Goal: Information Seeking & Learning: Learn about a topic

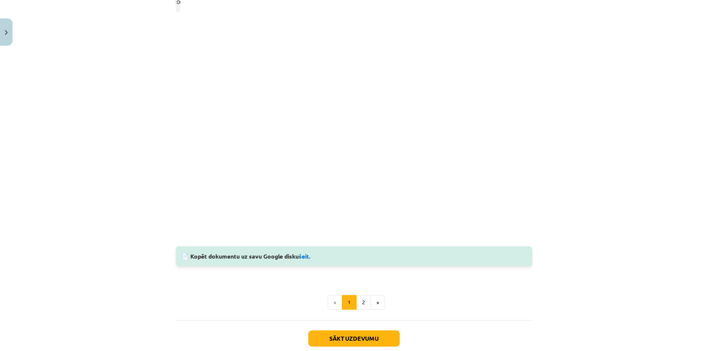
scroll to position [457, 0]
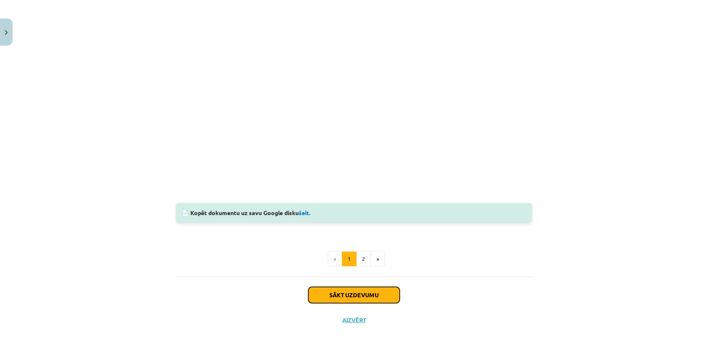
click at [337, 290] on button "Sākt uzdevumu" at bounding box center [353, 295] width 91 height 16
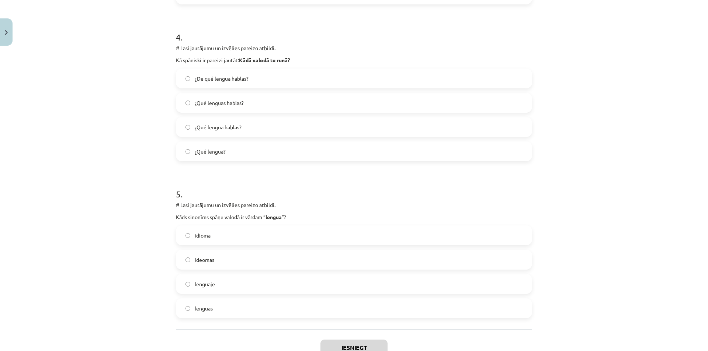
scroll to position [652, 0]
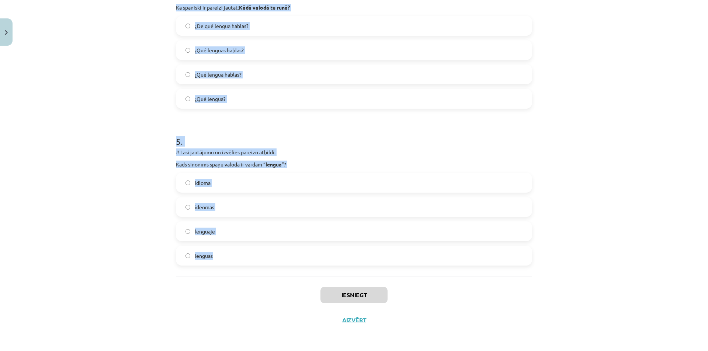
drag, startPoint x: 174, startPoint y: 156, endPoint x: 220, endPoint y: 266, distance: 118.9
copy form "# Lasi jautājumu un izvēlies pareizo atbildi. Kā spāniski teiksi “ tautība ”? N…"
click at [121, 149] on div "Mācību tēma: Spāņu valodas b1 - 10. klases 1.ieskaites mācību materiāls #6 📝 Te…" at bounding box center [354, 175] width 708 height 351
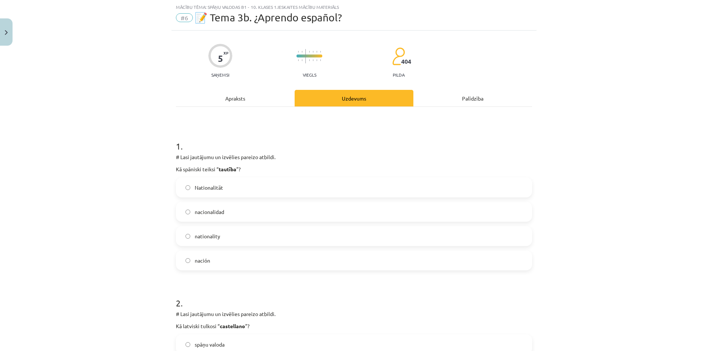
scroll to position [0, 0]
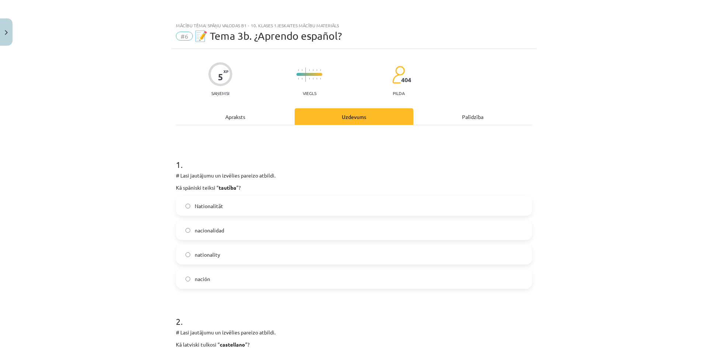
click at [239, 230] on label "nacionalidad" at bounding box center [354, 230] width 355 height 18
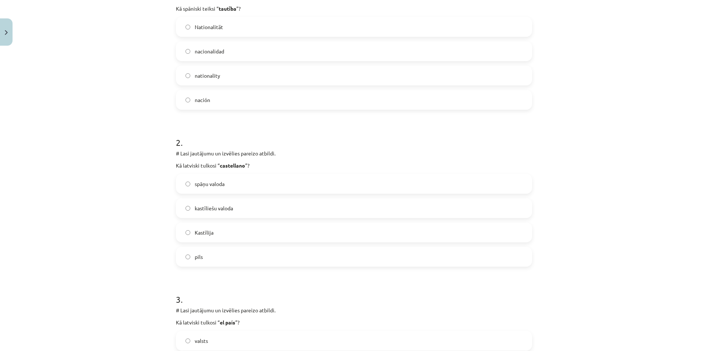
scroll to position [186, 0]
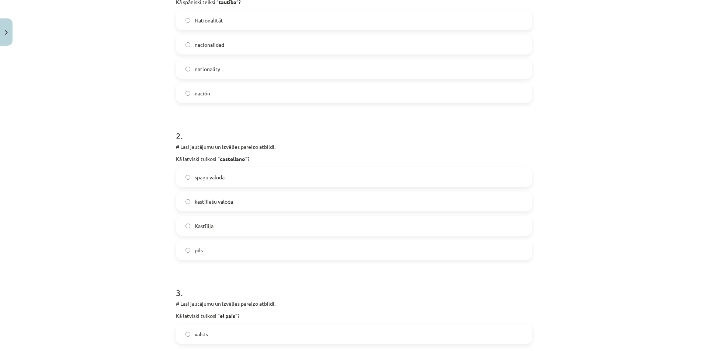
click at [271, 202] on label "kastīliešu valoda" at bounding box center [354, 202] width 355 height 18
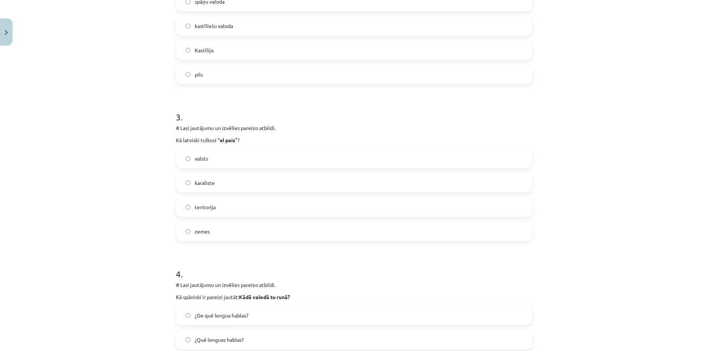
scroll to position [399, 0]
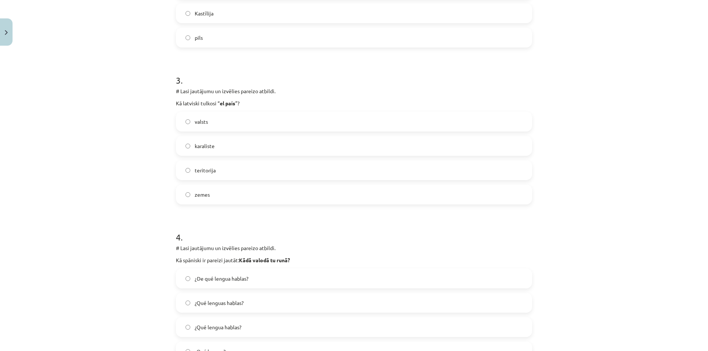
click at [188, 121] on label "valsts" at bounding box center [354, 121] width 355 height 18
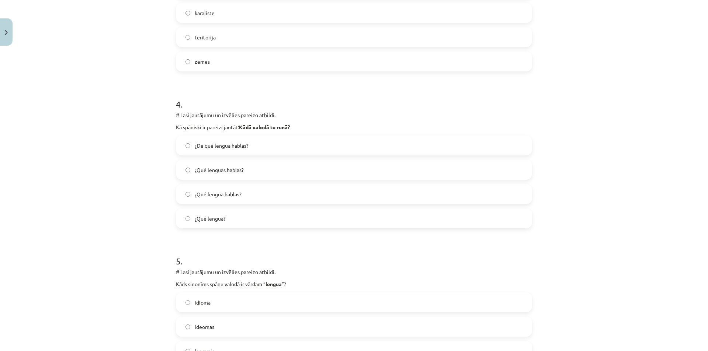
scroll to position [537, 0]
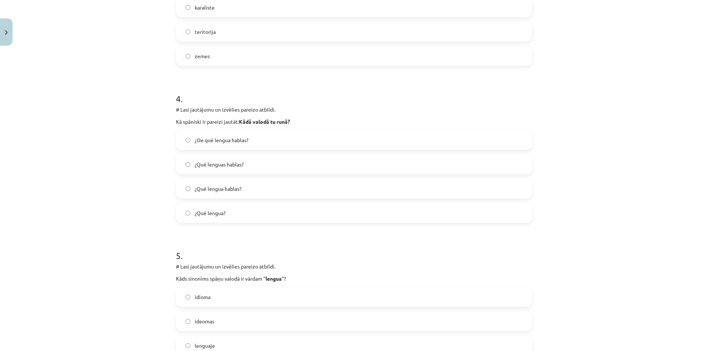
click at [253, 187] on label "¿Qué lengua hablas?" at bounding box center [354, 189] width 355 height 18
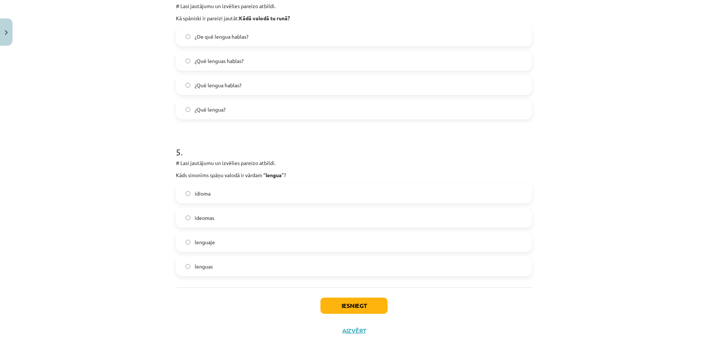
scroll to position [652, 0]
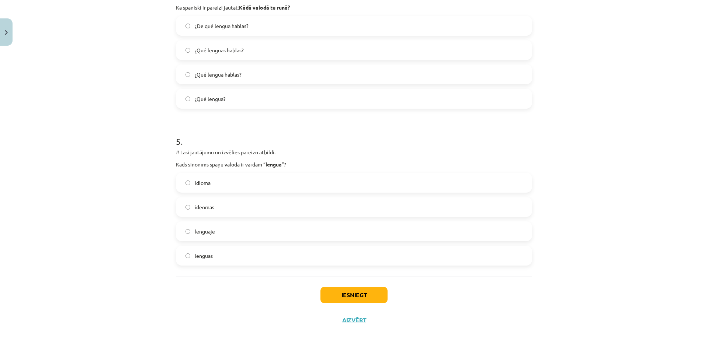
click at [228, 220] on div "idioma ideomas lenguaje lenguas" at bounding box center [354, 219] width 356 height 93
click at [221, 223] on label "lenguaje" at bounding box center [354, 231] width 355 height 18
click at [354, 295] on button "Iesniegt" at bounding box center [353, 295] width 67 height 16
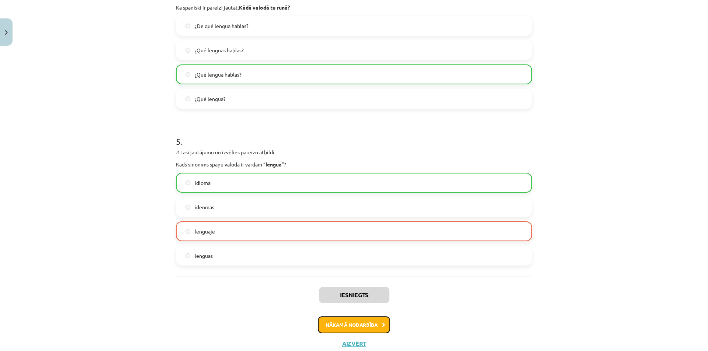
click at [326, 329] on button "Nākamā nodarbība" at bounding box center [354, 325] width 72 height 17
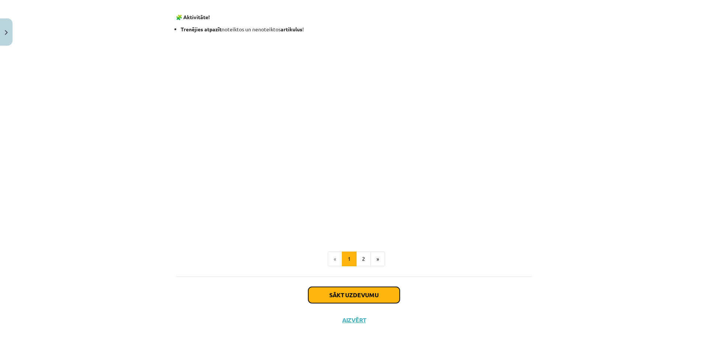
click at [332, 296] on button "Sākt uzdevumu" at bounding box center [353, 295] width 91 height 16
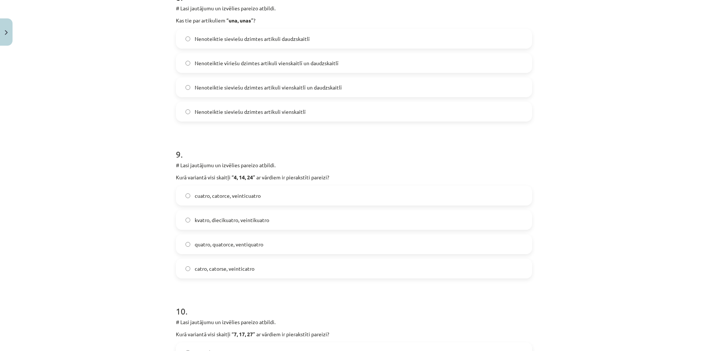
scroll to position [1437, 0]
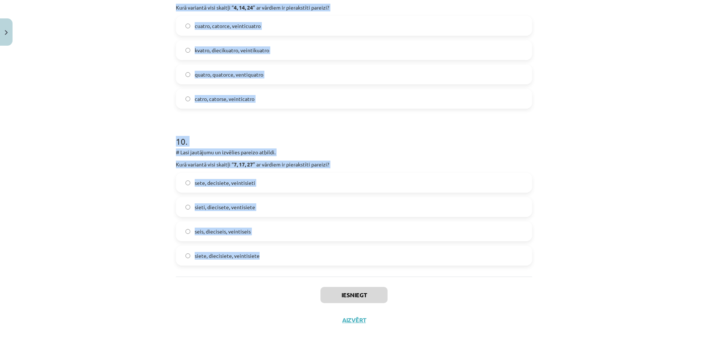
drag, startPoint x: 174, startPoint y: 156, endPoint x: 274, endPoint y: 260, distance: 145.0
copy form "# Lore ipsumdolo si ametcons adipisc elitsed. Doei temporin utla etdolor “ 7, 9…"
click at [123, 85] on div "Mācību tēma: Spāņu valodas b1 - 10. klases 1.ieskaites mācību materiāls #7 📝 Te…" at bounding box center [354, 175] width 708 height 351
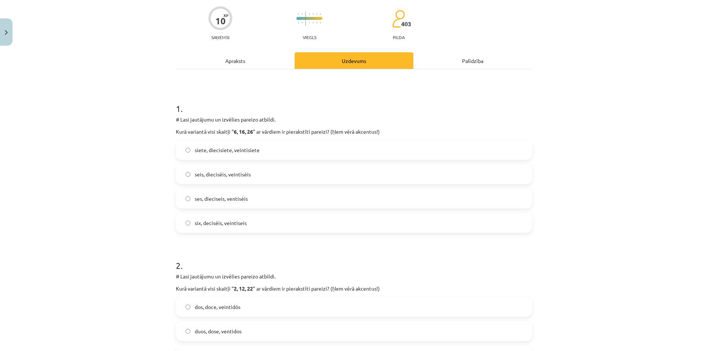
scroll to position [0, 0]
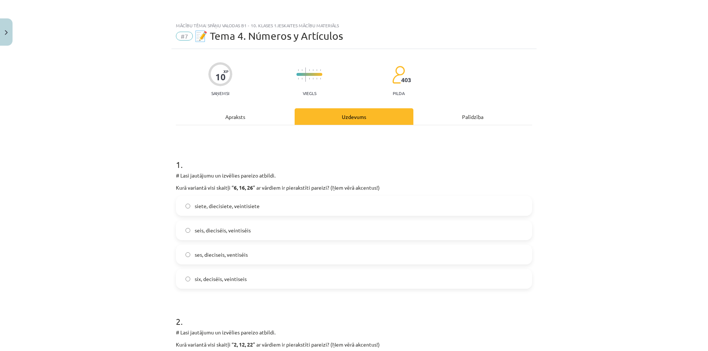
click at [224, 235] on label "seis, dieciséis, veintiséis" at bounding box center [354, 230] width 355 height 18
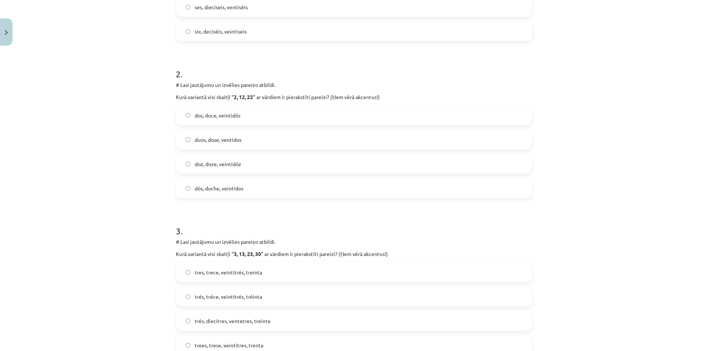
scroll to position [248, 0]
click at [207, 107] on label "dos, doce, veintidós" at bounding box center [354, 115] width 355 height 18
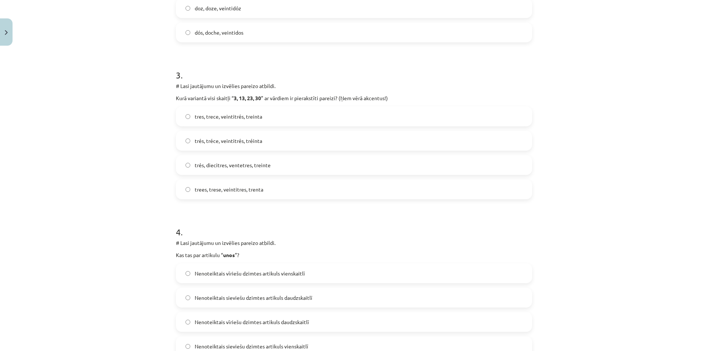
scroll to position [407, 0]
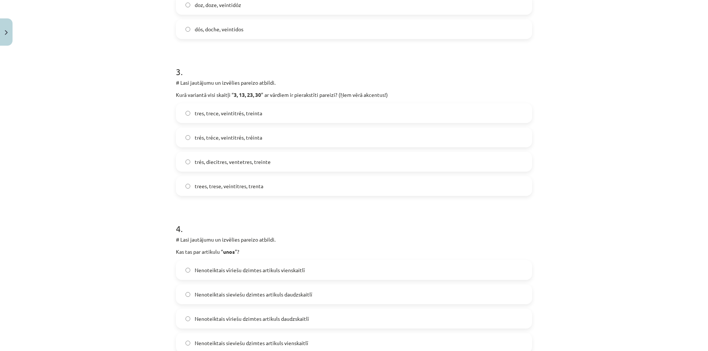
click at [252, 141] on span "trés, tréce, veintitrés, tréinta" at bounding box center [228, 138] width 67 height 8
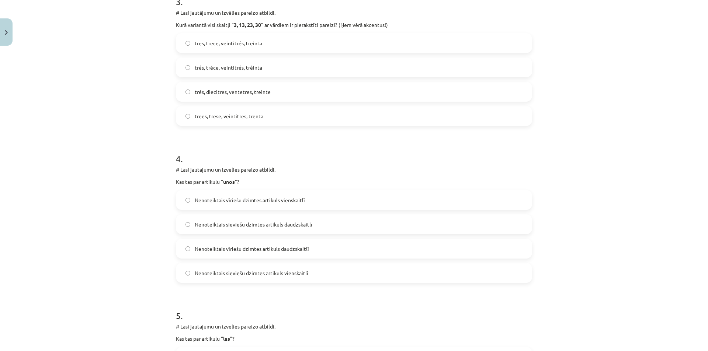
scroll to position [506, 0]
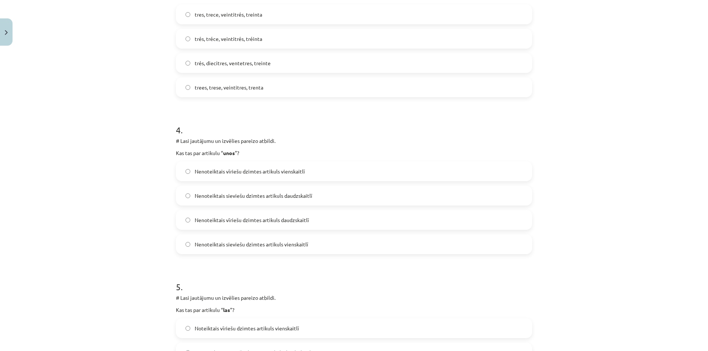
click at [263, 224] on span "Nenoteiktais vīriešu dzimtes artikuls daudzskaitlī" at bounding box center [252, 220] width 114 height 8
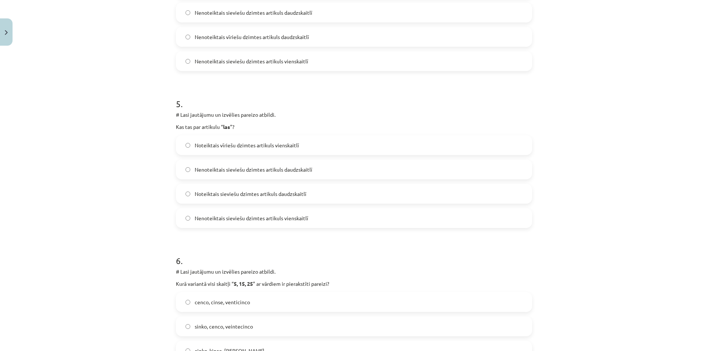
scroll to position [690, 0]
click at [276, 198] on label "Noteiktais sieviešu dzimtes artikuls daudzskaitlī" at bounding box center [354, 193] width 355 height 18
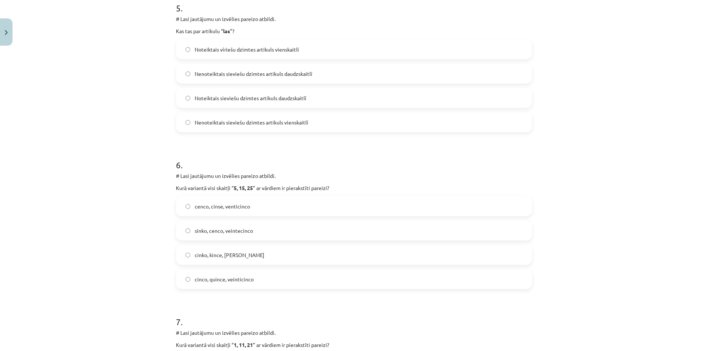
scroll to position [786, 0]
click at [260, 223] on label "sinko, cenco, veintecinco" at bounding box center [354, 230] width 355 height 18
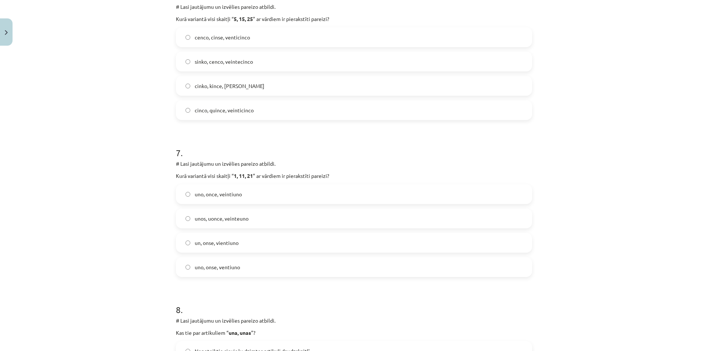
click at [259, 226] on label "unos, uonce, veinteuno" at bounding box center [354, 218] width 355 height 18
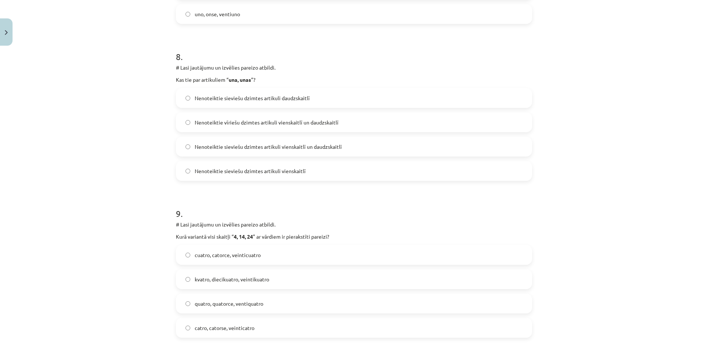
scroll to position [1207, 0]
click at [259, 150] on span "Nenoteiktie sieviešu dzimtes artikuli vienskaitlī un daudzskaitlī" at bounding box center [268, 147] width 147 height 8
drag, startPoint x: 249, startPoint y: 254, endPoint x: 216, endPoint y: 263, distance: 34.4
click at [216, 263] on label "cuatro, catorce, veinticuatro" at bounding box center [354, 255] width 355 height 18
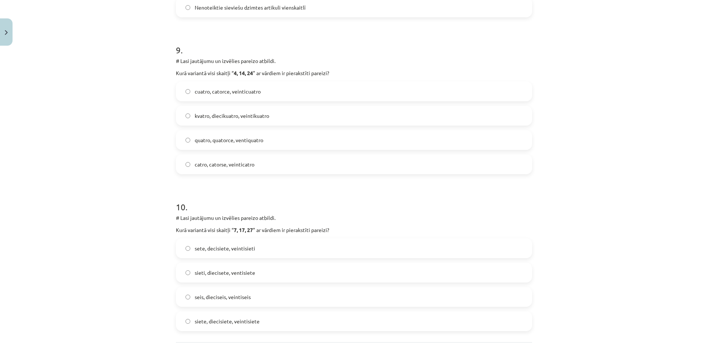
scroll to position [1371, 0]
click at [213, 273] on span "sieti, diecisete, ventisiete" at bounding box center [225, 274] width 60 height 8
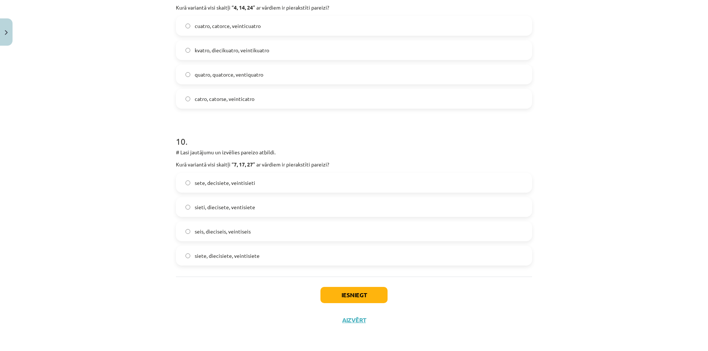
click at [333, 292] on button "Iesniegt" at bounding box center [353, 295] width 67 height 16
click at [320, 287] on button "Iesniegt" at bounding box center [353, 295] width 67 height 16
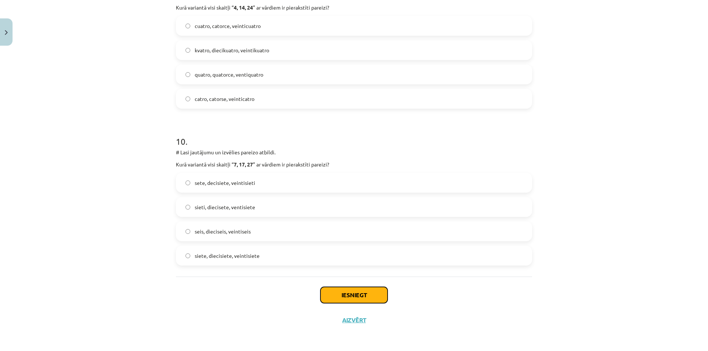
click at [333, 292] on button "Iesniegt" at bounding box center [353, 295] width 67 height 16
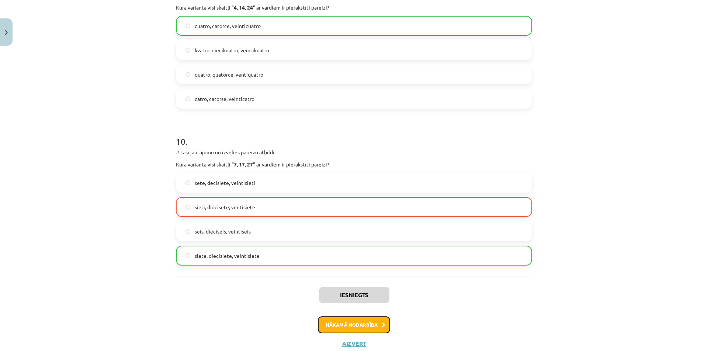
click at [362, 326] on button "Nākamā nodarbība" at bounding box center [354, 325] width 72 height 17
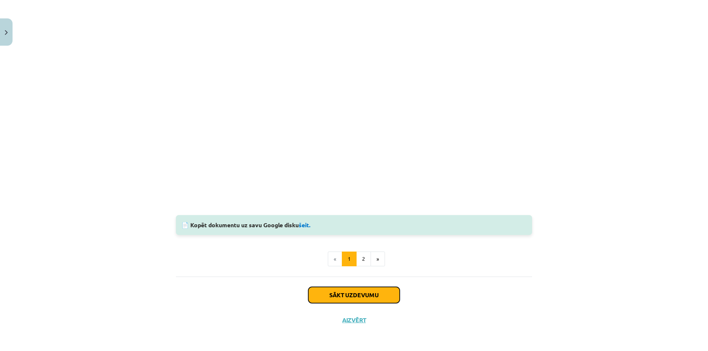
click at [325, 288] on button "Sākt uzdevumu" at bounding box center [353, 295] width 91 height 16
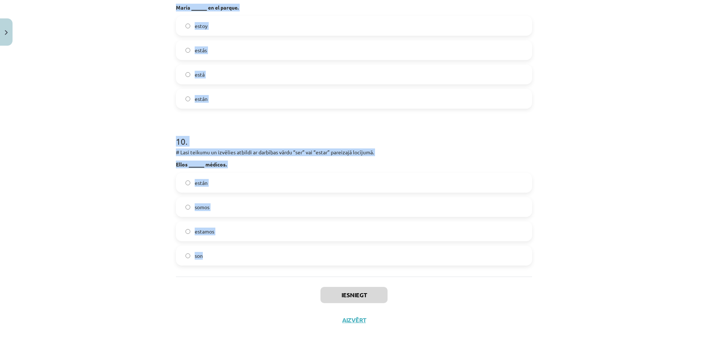
drag, startPoint x: 172, startPoint y: 157, endPoint x: 212, endPoint y: 258, distance: 108.1
copy form "# Lore ipsumdo si ametcons adipisc el seddoeiu tempo “inc” utlaboree dolorema. …"
click at [72, 172] on div "Mācību tēma: Spāņu valodas b1 - 10. klases 1.ieskaites mācību materiāls #8 📝 Te…" at bounding box center [354, 175] width 708 height 351
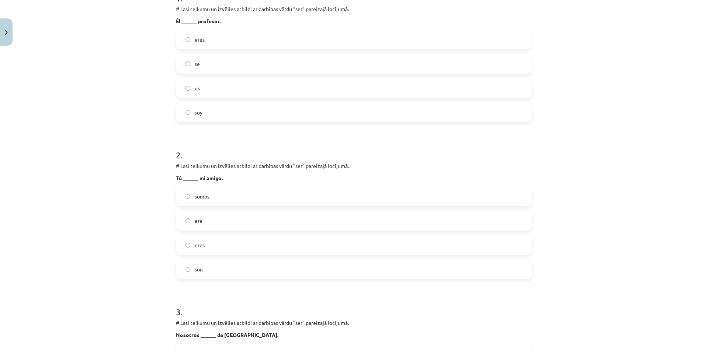
scroll to position [0, 0]
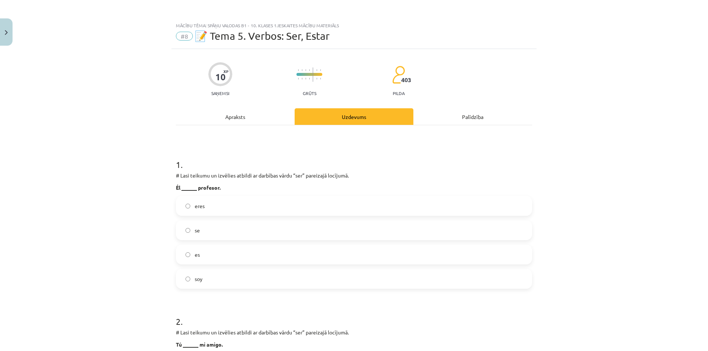
click at [212, 260] on label "es" at bounding box center [354, 255] width 355 height 18
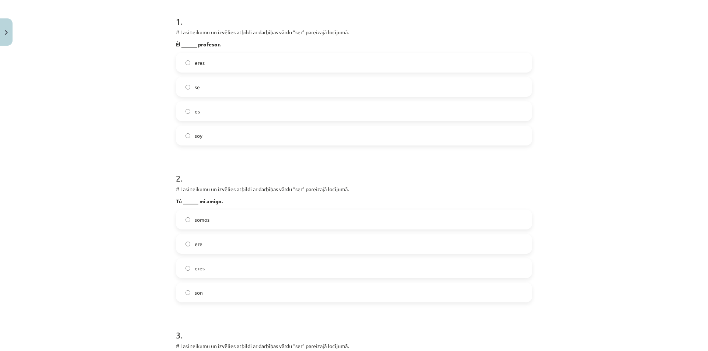
click at [212, 260] on label "eres" at bounding box center [354, 268] width 355 height 18
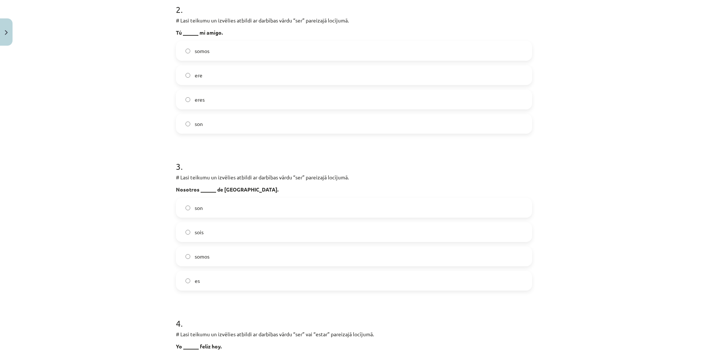
scroll to position [369, 0]
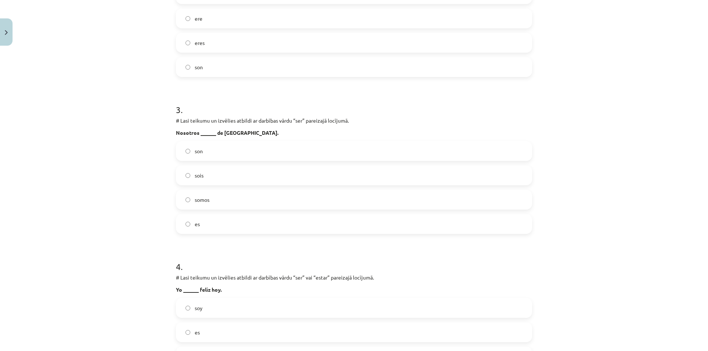
click at [229, 207] on label "somos" at bounding box center [354, 200] width 355 height 18
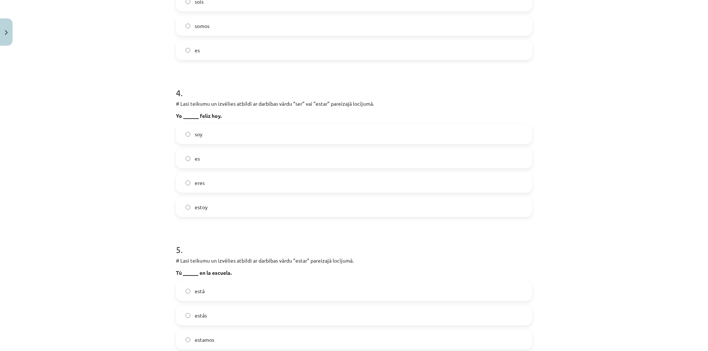
scroll to position [548, 0]
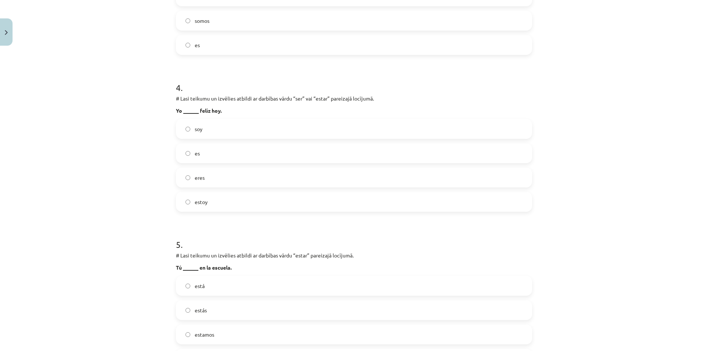
click at [208, 202] on label "estoy" at bounding box center [354, 202] width 355 height 18
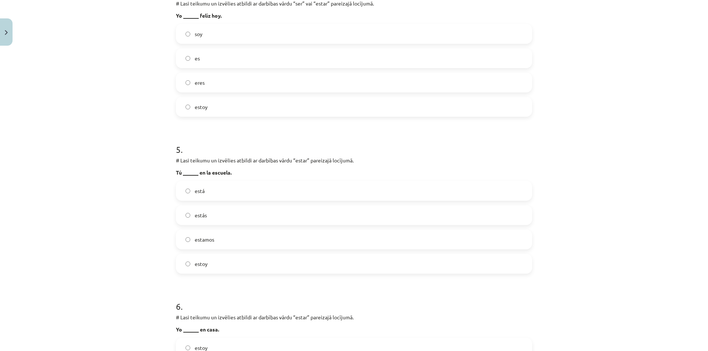
scroll to position [644, 0]
click at [224, 216] on label "estás" at bounding box center [354, 214] width 355 height 18
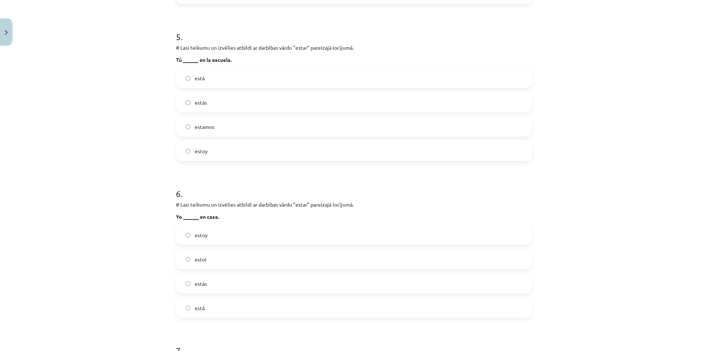
scroll to position [756, 0]
click at [212, 239] on label "estoy" at bounding box center [354, 235] width 355 height 18
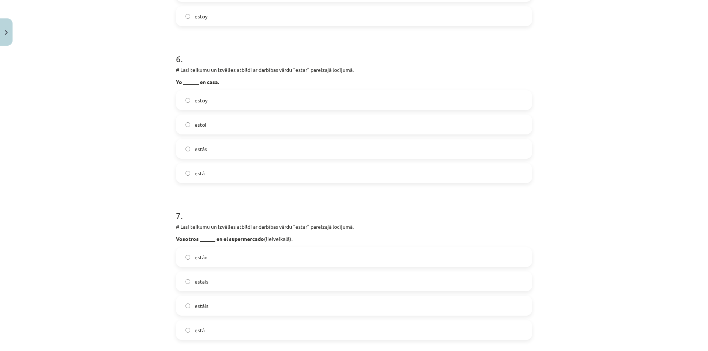
scroll to position [970, 0]
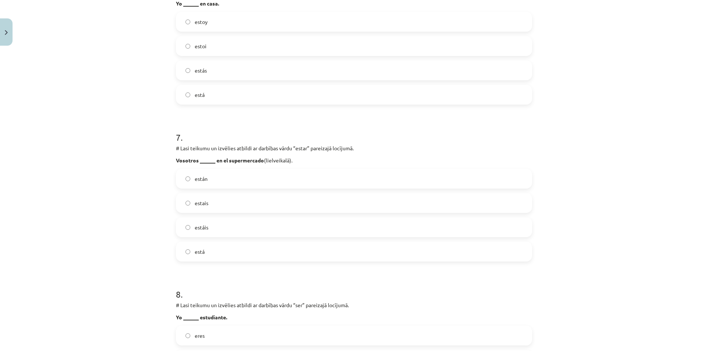
click at [235, 226] on label "estáis" at bounding box center [354, 227] width 355 height 18
drag, startPoint x: 235, startPoint y: 226, endPoint x: 177, endPoint y: 219, distance: 57.6
click at [177, 219] on label "estáis" at bounding box center [354, 227] width 355 height 18
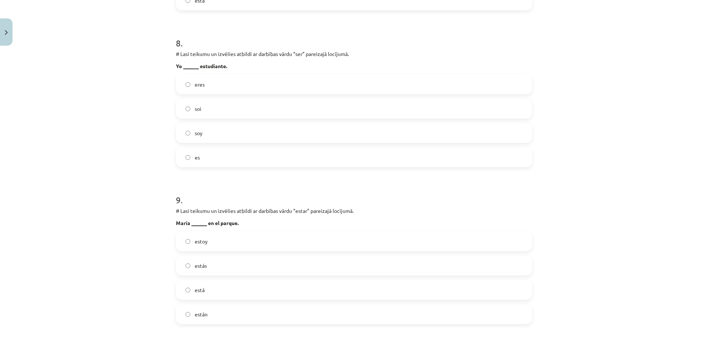
scroll to position [1220, 0]
click at [210, 139] on label "soy" at bounding box center [354, 134] width 355 height 18
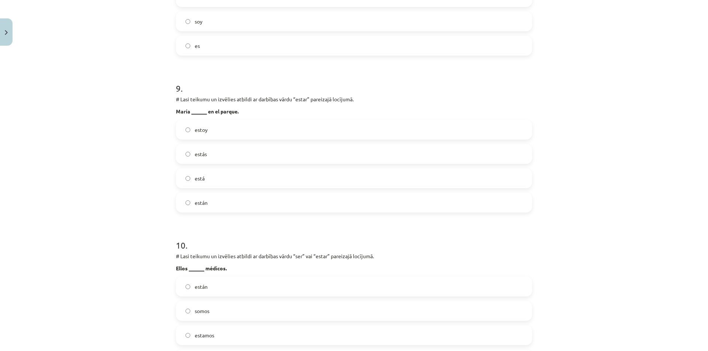
scroll to position [1332, 0]
click at [216, 178] on label "está" at bounding box center [354, 179] width 355 height 18
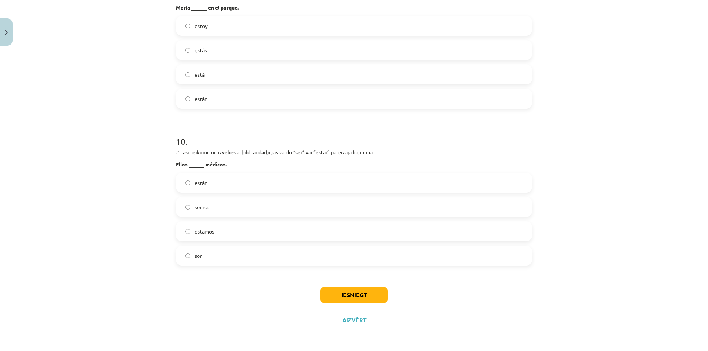
click at [204, 260] on label "son" at bounding box center [354, 256] width 355 height 18
click at [356, 295] on button "Iesniegt" at bounding box center [353, 295] width 67 height 16
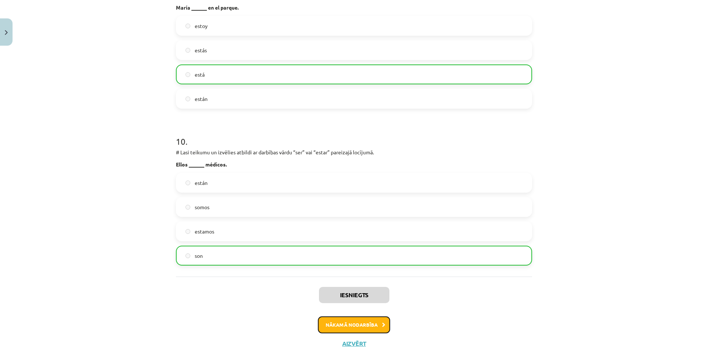
click at [334, 325] on button "Nākamā nodarbība" at bounding box center [354, 325] width 72 height 17
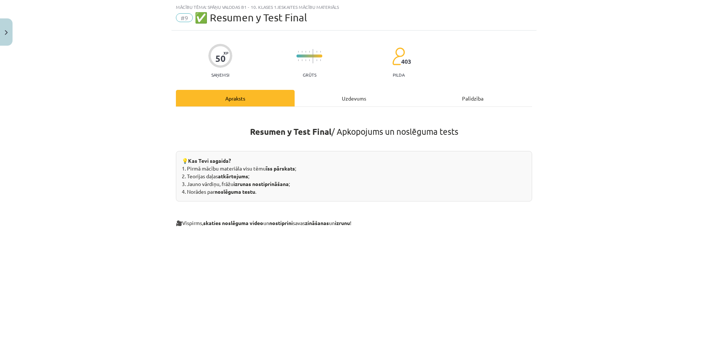
scroll to position [160, 0]
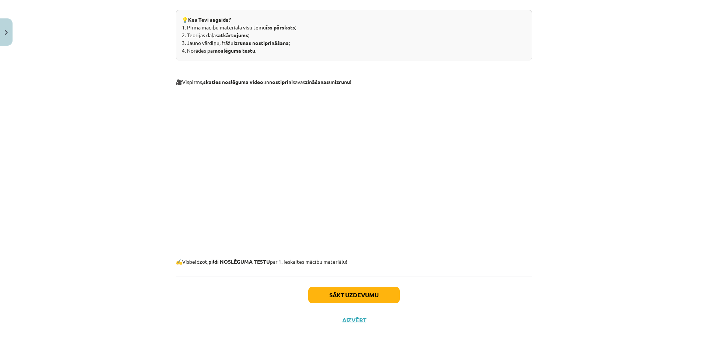
click at [325, 287] on div "Sākt uzdevumu Aizvērt" at bounding box center [354, 303] width 356 height 52
click at [324, 292] on button "Sākt uzdevumu" at bounding box center [353, 295] width 91 height 16
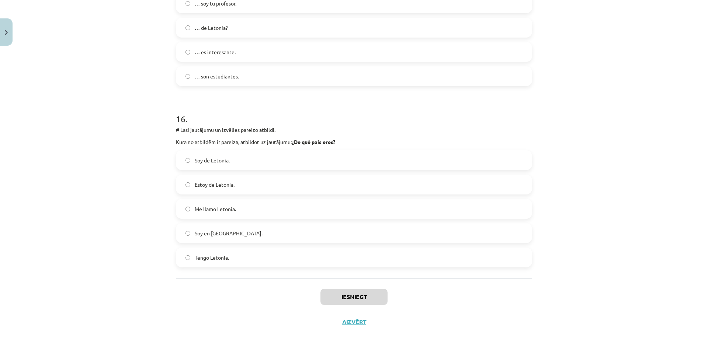
scroll to position [2826, 0]
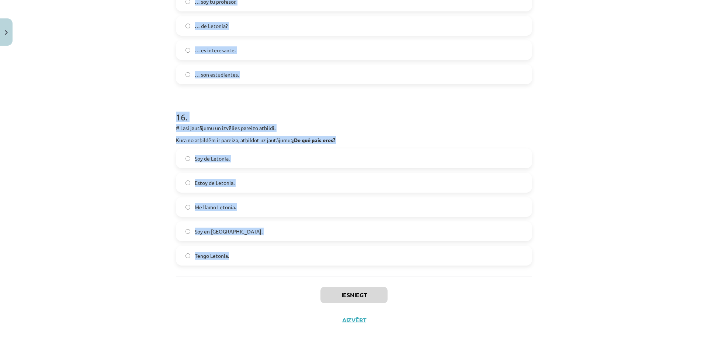
drag, startPoint x: 173, startPoint y: 158, endPoint x: 242, endPoint y: 273, distance: 133.8
copy form "# Lore ipsumdolo si ametcons adipisc elitsed. Do eiusmod temporinc ut laboreetd…"
click at [88, 52] on div "Mācību tēma: Spāņu valodas b1 - 10. klases 1.ieskaites mācību materiāls #9 ✅ Re…" at bounding box center [354, 175] width 708 height 351
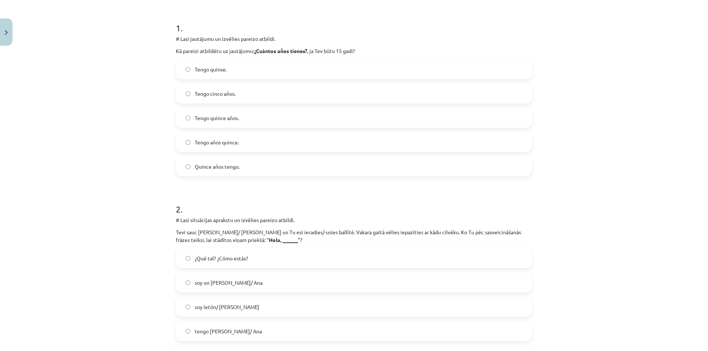
scroll to position [0, 0]
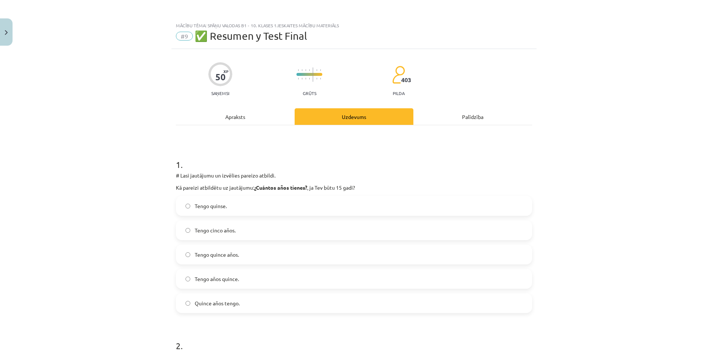
click at [217, 248] on label "Tengo quince años." at bounding box center [354, 255] width 355 height 18
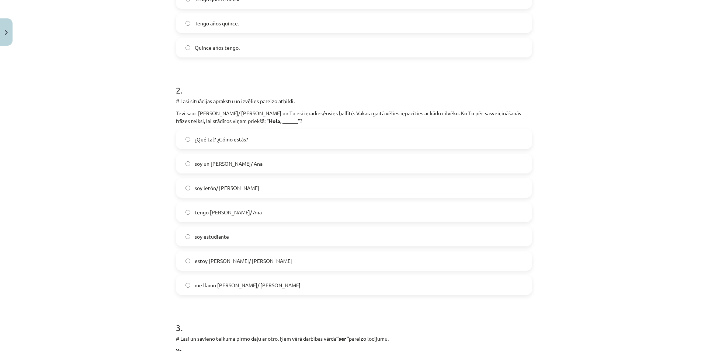
scroll to position [256, 0]
click at [250, 284] on label "me llamo [PERSON_NAME]/ [PERSON_NAME]" at bounding box center [354, 286] width 355 height 18
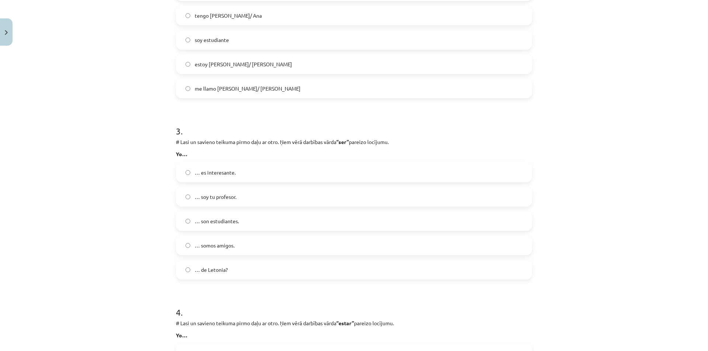
scroll to position [455, 0]
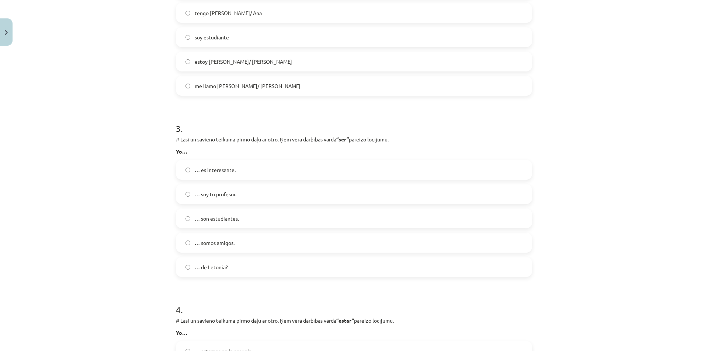
click at [214, 190] on label "… soy tu profesor." at bounding box center [354, 194] width 355 height 18
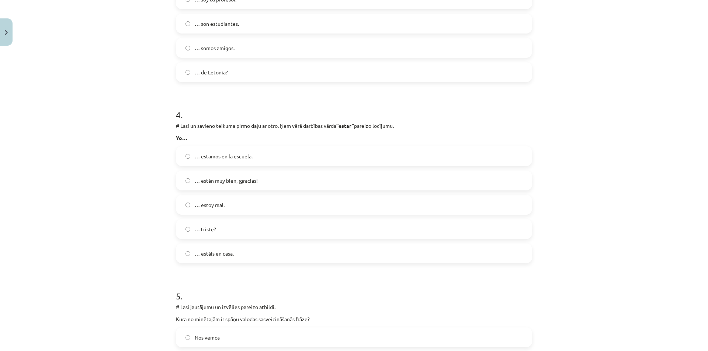
scroll to position [651, 0]
click at [219, 200] on label "… estoy mal." at bounding box center [354, 204] width 355 height 18
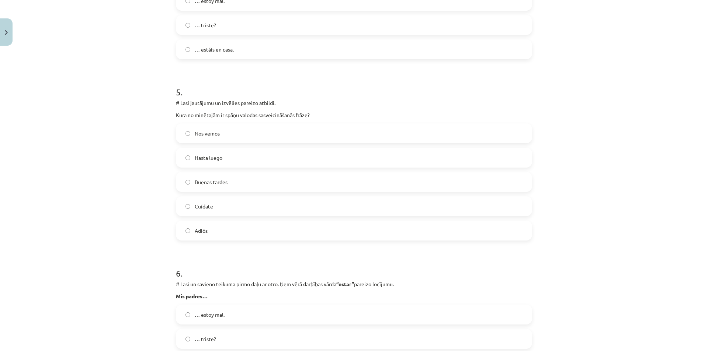
scroll to position [855, 0]
click at [221, 181] on span "Buenas tardes" at bounding box center [211, 182] width 33 height 8
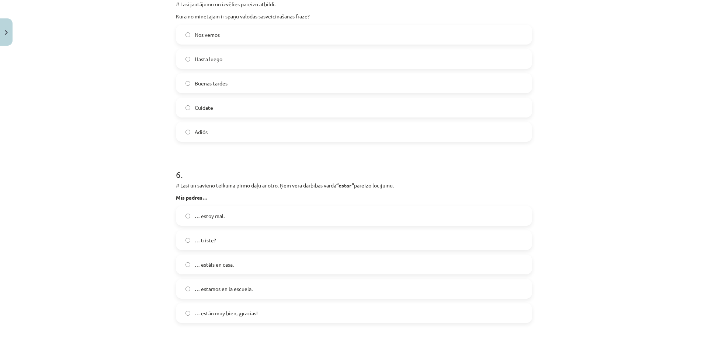
scroll to position [1061, 0]
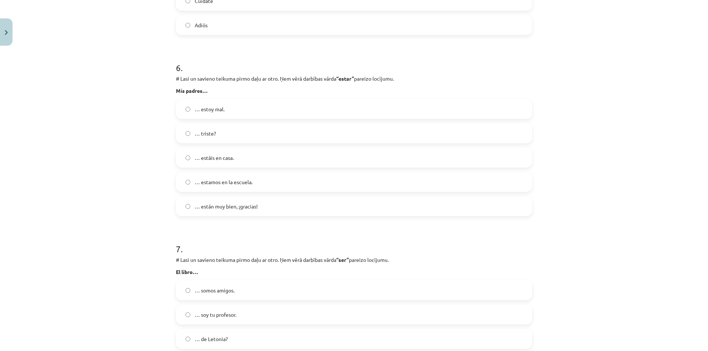
click at [229, 208] on span "… están muy bien, ¡gracias!" at bounding box center [226, 207] width 63 height 8
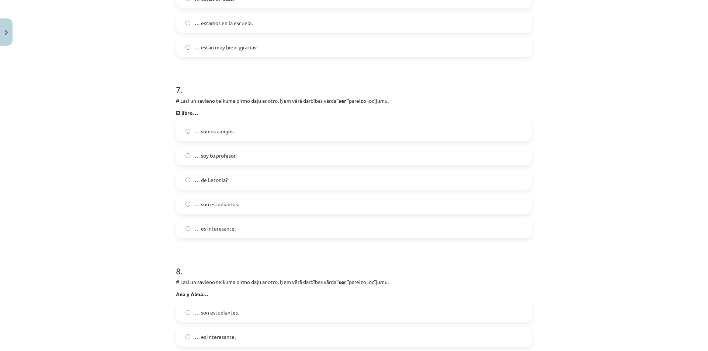
click at [276, 202] on label "… son estudiantes." at bounding box center [354, 204] width 355 height 18
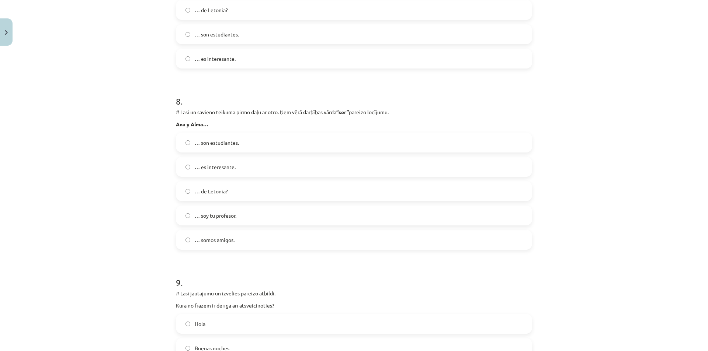
scroll to position [1391, 0]
click at [225, 148] on label "… son estudiantes." at bounding box center [354, 142] width 355 height 18
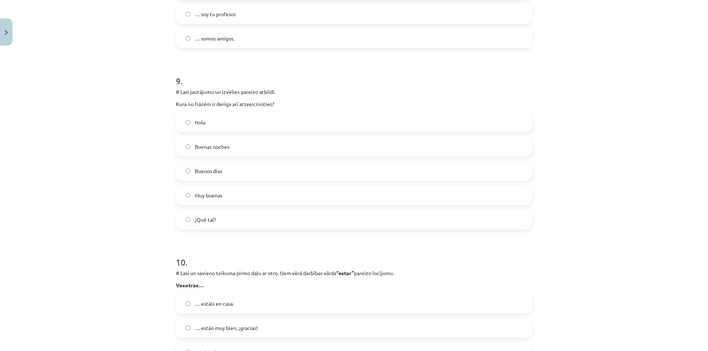
scroll to position [1601, 0]
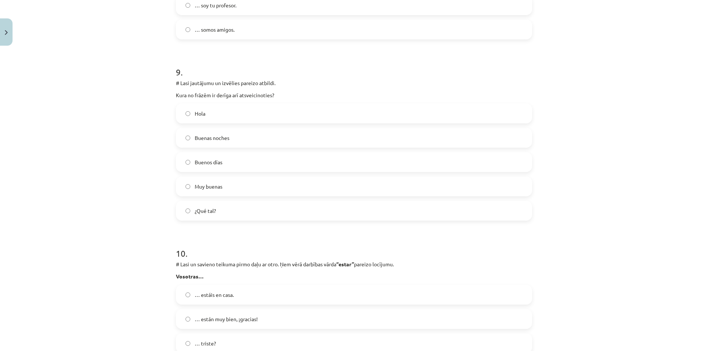
click at [216, 137] on span "Buenas noches" at bounding box center [212, 138] width 35 height 8
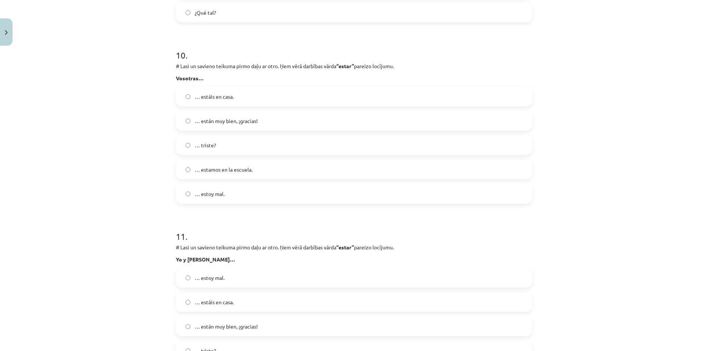
scroll to position [1799, 0]
click at [224, 93] on span "… estáis en casa." at bounding box center [214, 97] width 39 height 8
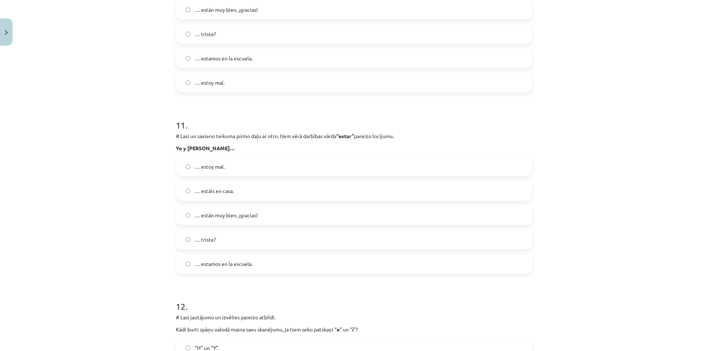
scroll to position [1955, 0]
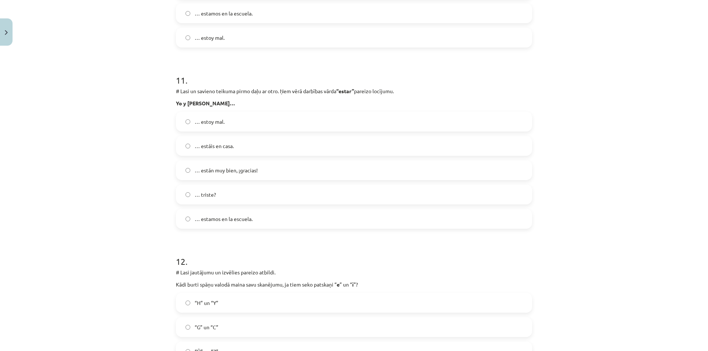
click at [245, 217] on span "… estamos en la escuela." at bounding box center [224, 219] width 58 height 8
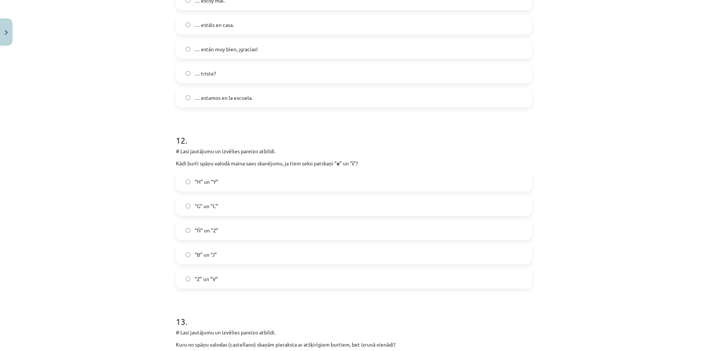
scroll to position [2162, 0]
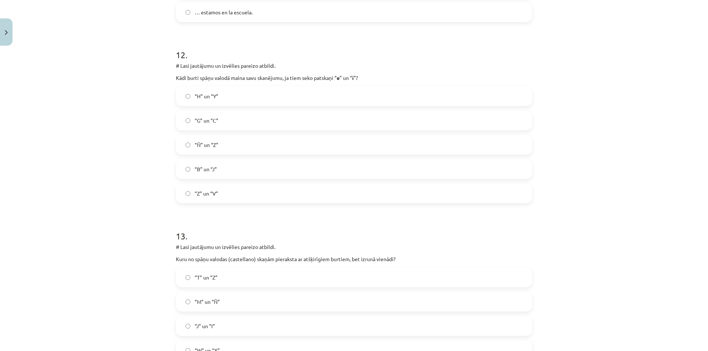
click at [212, 122] on span "“G” un “C”" at bounding box center [207, 121] width 24 height 8
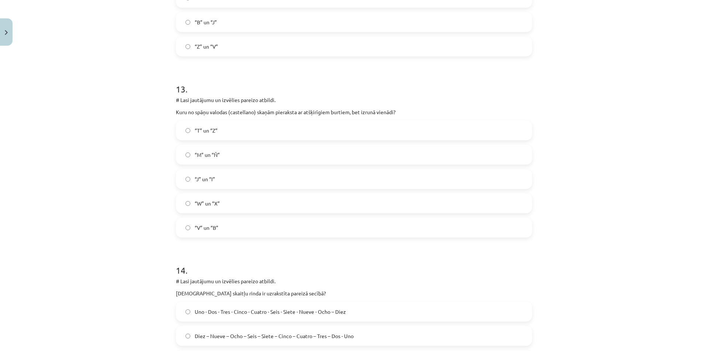
scroll to position [2313, 0]
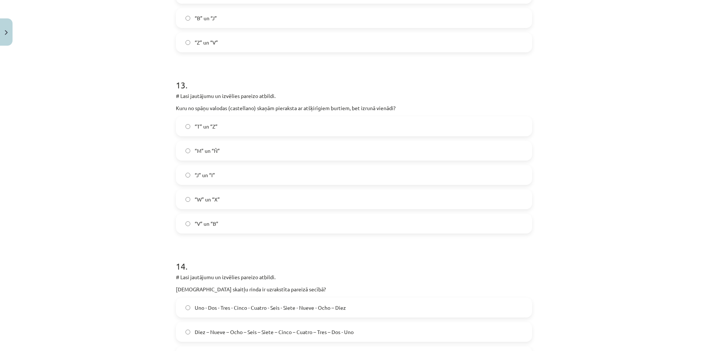
click at [199, 228] on label "“V” un “B”" at bounding box center [354, 224] width 355 height 18
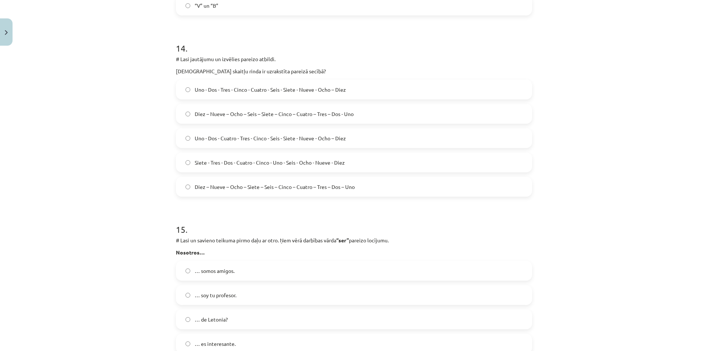
click at [212, 139] on span "Uno - Dos - Cuatro - Tres - Cinco - Seis - Siete - Nueve - Ocho – Diez" at bounding box center [270, 139] width 151 height 8
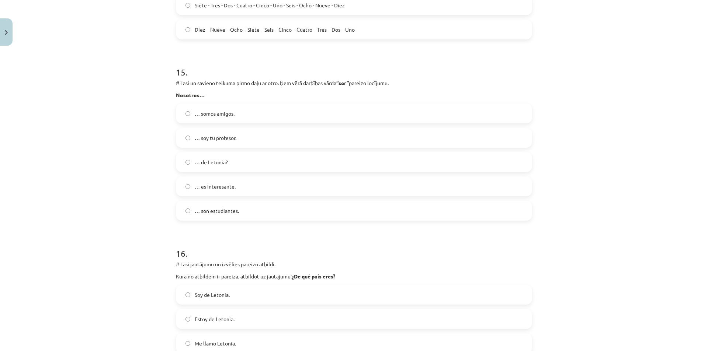
click at [212, 139] on span "… soy tu profesor." at bounding box center [216, 138] width 42 height 8
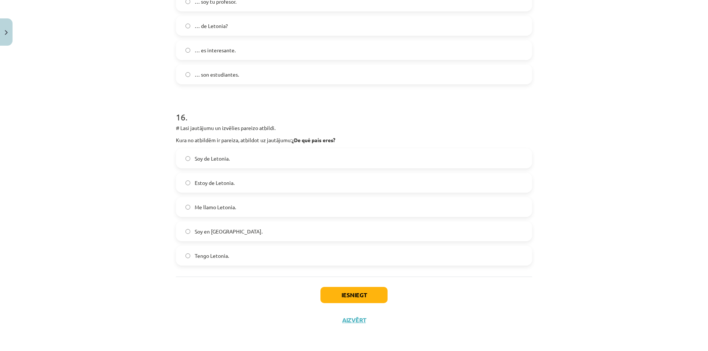
click at [222, 211] on span "Me llamo Letonia." at bounding box center [215, 208] width 41 height 8
click at [342, 294] on button "Iesniegt" at bounding box center [353, 295] width 67 height 16
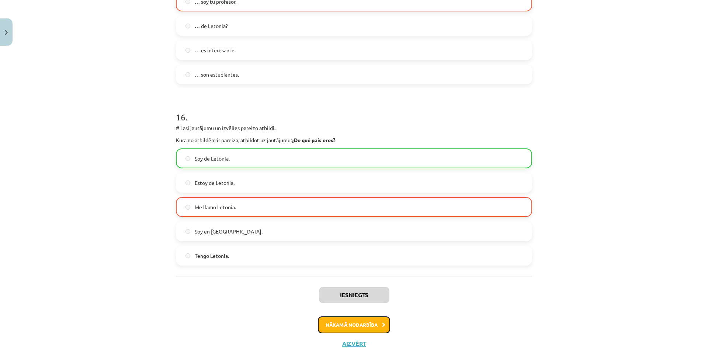
click at [333, 324] on button "Nākamā nodarbība" at bounding box center [354, 325] width 72 height 17
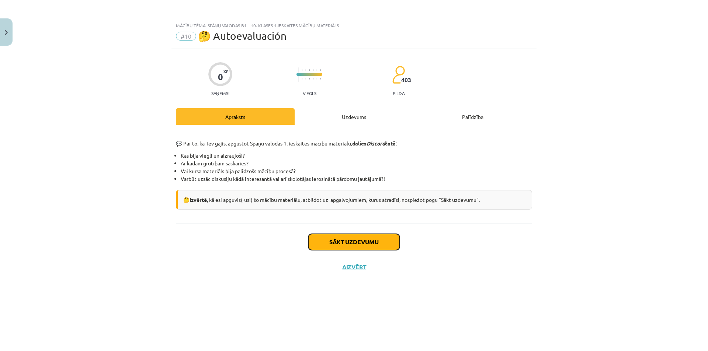
click at [326, 241] on button "Sākt uzdevumu" at bounding box center [353, 242] width 91 height 16
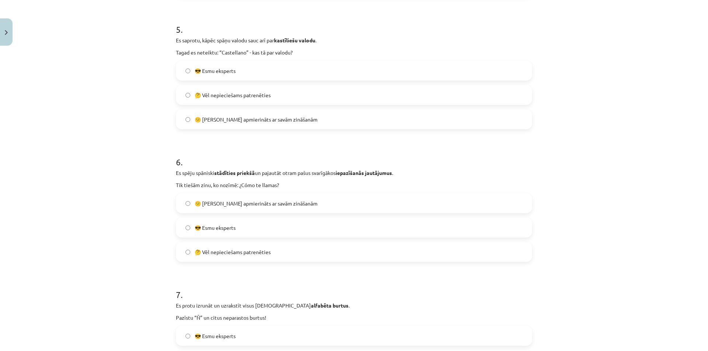
scroll to position [795, 0]
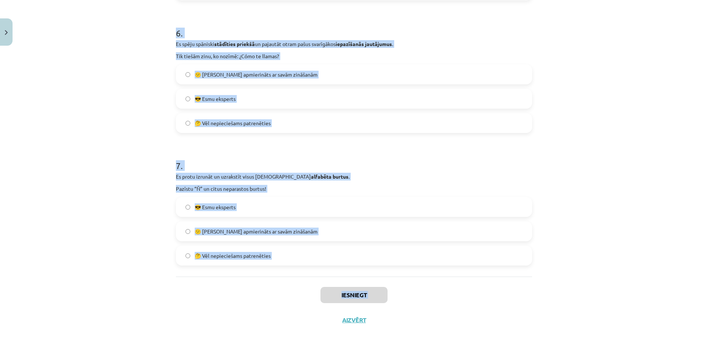
drag, startPoint x: 171, startPoint y: 169, endPoint x: 259, endPoint y: 328, distance: 181.6
copy div "Lo ipsum dolor sitametc adipis “eli” se “doeiu”, te inc utlabor, etdol magnaali…"
click at [72, 60] on div "Mācību tēma: Spāņu valodas b1 - 10. klases 1.ieskaites mācību materiāls #10 🤔 A…" at bounding box center [354, 175] width 708 height 351
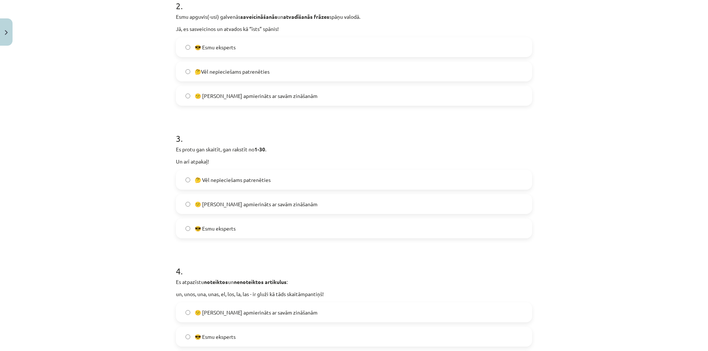
scroll to position [0, 0]
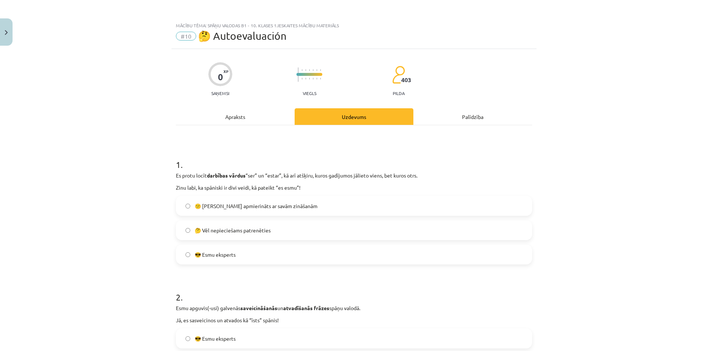
click at [236, 233] on span "🤔 Vēl nepieciešams patrenēties" at bounding box center [233, 231] width 76 height 8
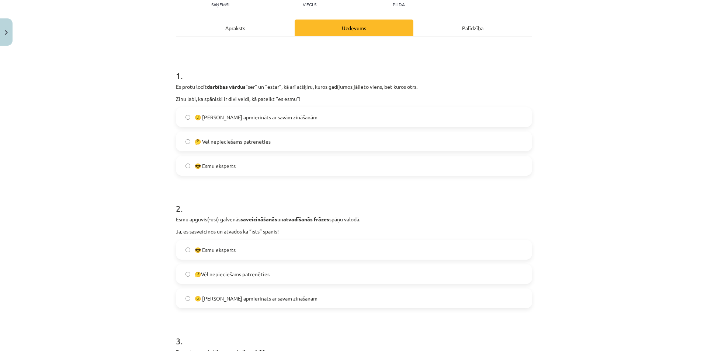
scroll to position [92, 0]
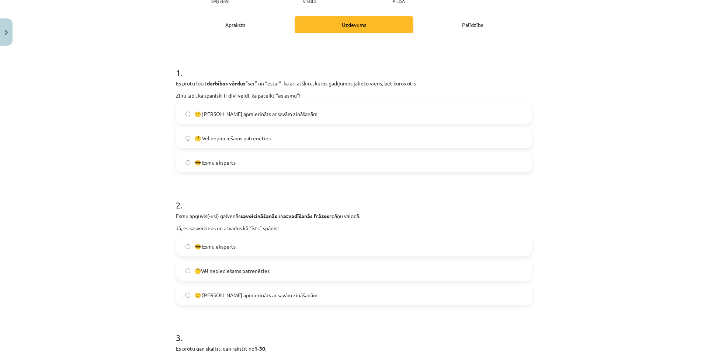
click at [253, 273] on span "🤔Vēl nepieciešams patrenēties" at bounding box center [232, 271] width 75 height 8
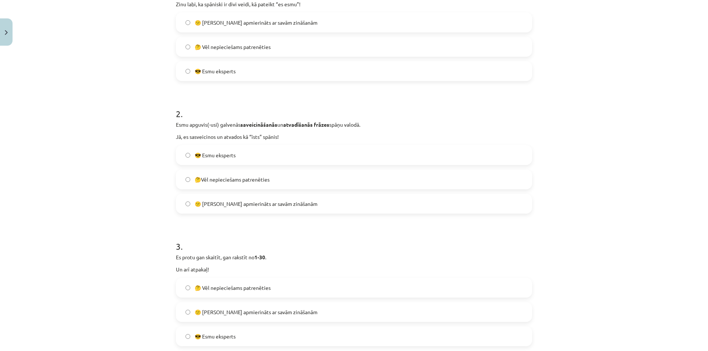
scroll to position [212, 0]
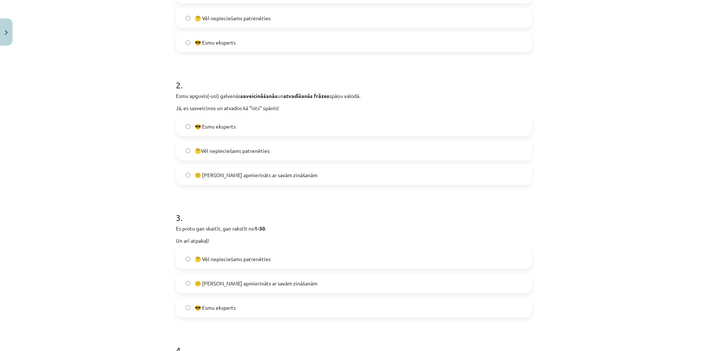
click at [231, 256] on span "🤔 Vēl nepieciešams patrenēties" at bounding box center [233, 260] width 76 height 8
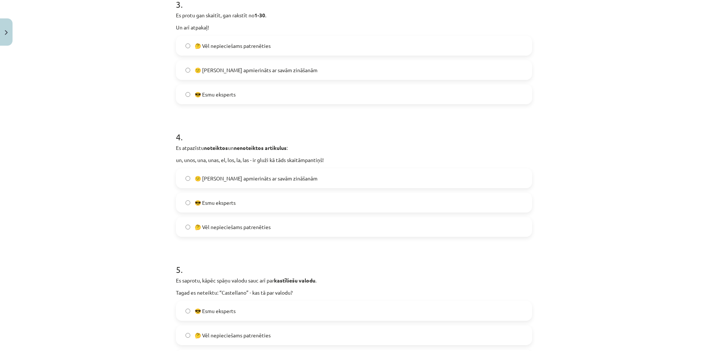
scroll to position [457, 0]
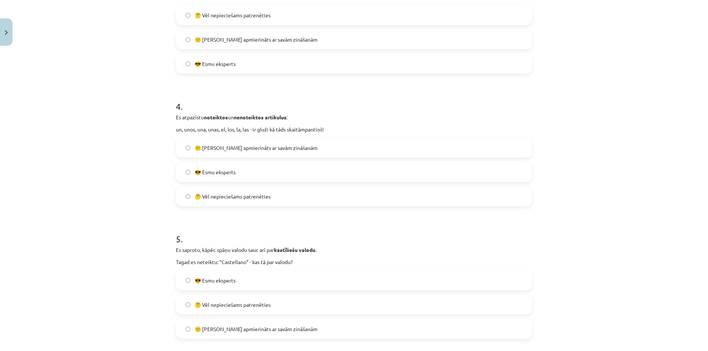
click at [224, 194] on span "🤔 Vēl nepieciešams patrenēties" at bounding box center [233, 197] width 76 height 8
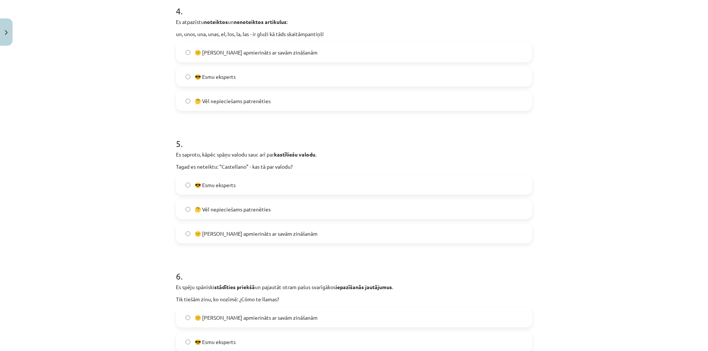
scroll to position [552, 0]
click at [224, 194] on label "😎 Esmu eksperts" at bounding box center [354, 185] width 355 height 18
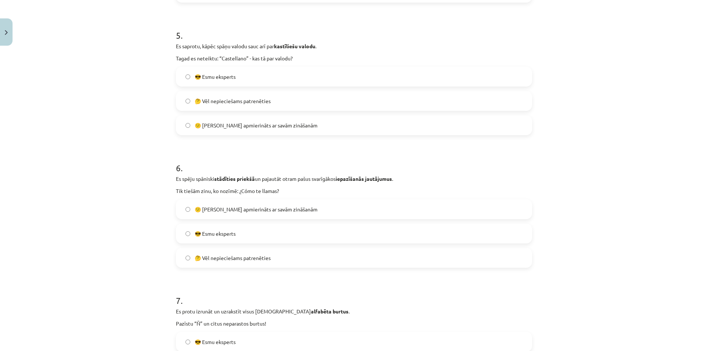
click at [226, 257] on span "🤔 Vēl nepieciešams patrenēties" at bounding box center [233, 258] width 76 height 8
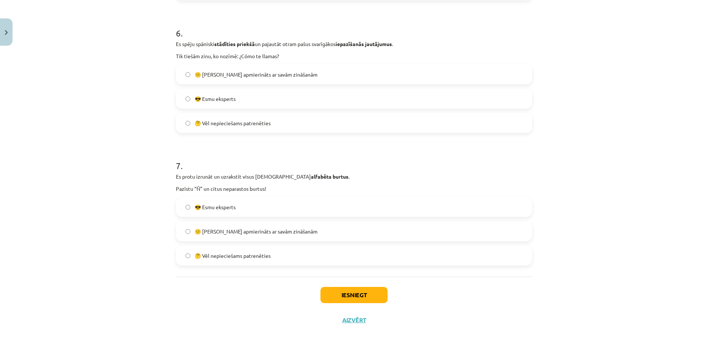
click at [208, 236] on label "😕 [PERSON_NAME] apmierināts ar savām zināšanām" at bounding box center [354, 231] width 355 height 18
click at [258, 254] on span "🤔 Vēl nepieciešams patrenēties" at bounding box center [233, 256] width 76 height 8
click at [364, 291] on button "Iesniegt" at bounding box center [353, 295] width 67 height 16
click at [363, 292] on button "Iesniegt" at bounding box center [353, 295] width 67 height 16
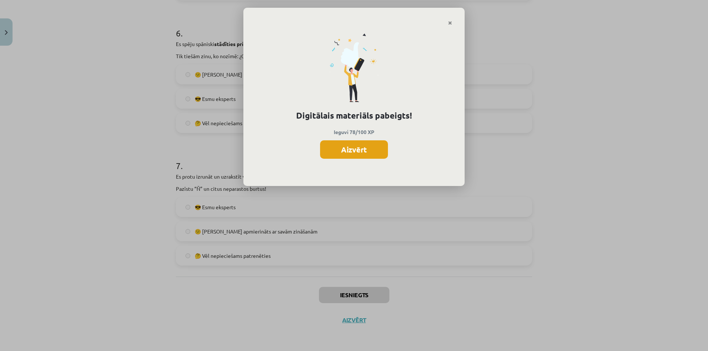
click at [348, 152] on button "Aizvērt" at bounding box center [354, 150] width 68 height 18
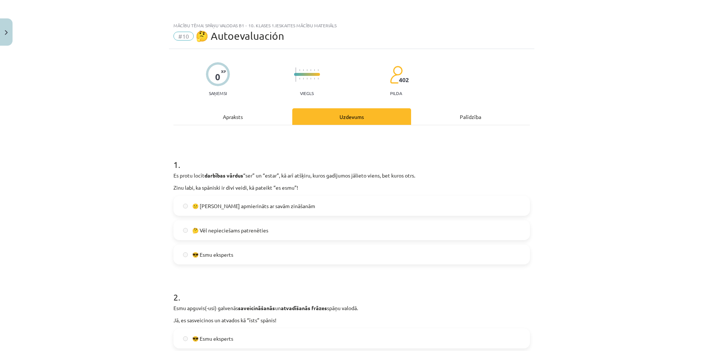
scroll to position [0, 0]
click at [11, 28] on button "Close" at bounding box center [6, 31] width 13 height 27
